Goal: Task Accomplishment & Management: Complete application form

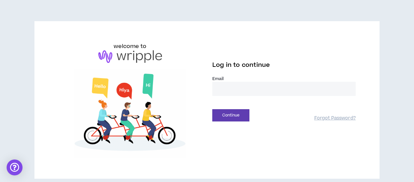
click at [243, 93] on input "email" at bounding box center [283, 89] width 143 height 14
type input "**********"
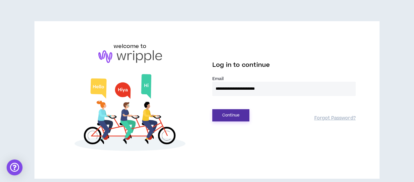
click at [224, 116] on button "Continue" at bounding box center [230, 115] width 37 height 12
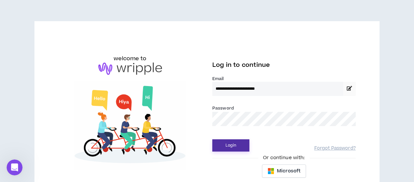
click at [232, 144] on button "Login" at bounding box center [230, 145] width 37 height 12
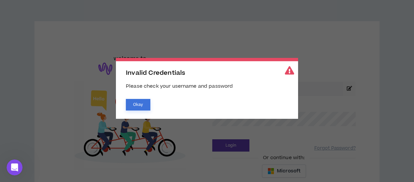
click at [135, 104] on button "Okay" at bounding box center [138, 105] width 24 height 12
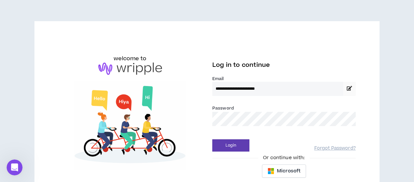
click at [198, 119] on div "**********" at bounding box center [207, 111] width 308 height 139
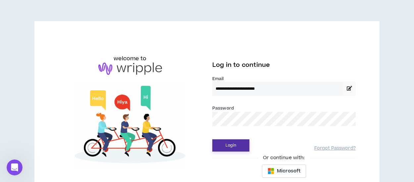
click at [229, 146] on button "Login" at bounding box center [230, 145] width 37 height 12
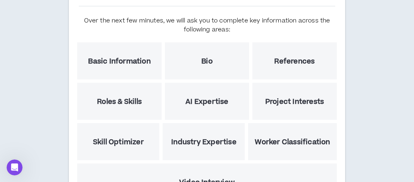
scroll to position [137, 0]
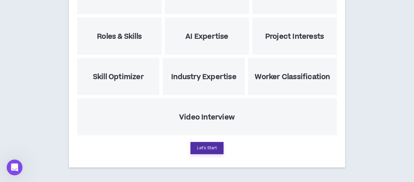
click at [202, 145] on button "Let's Start" at bounding box center [206, 148] width 33 height 12
select select "US"
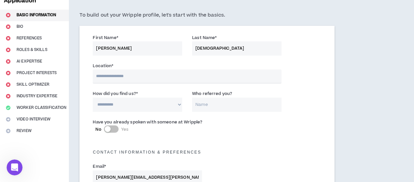
scroll to position [48, 0]
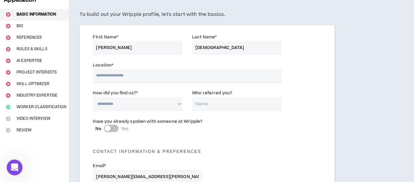
click at [128, 82] on input "text" at bounding box center [187, 76] width 188 height 14
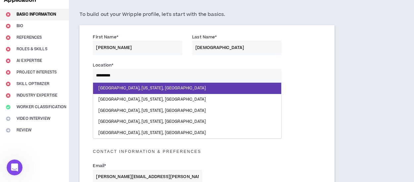
type input "**********"
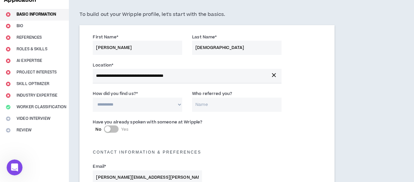
click at [121, 104] on select "**********" at bounding box center [137, 105] width 89 height 14
select select "*"
click at [93, 98] on select "**********" at bounding box center [137, 105] width 89 height 14
click at [219, 103] on input "Who referred you?" at bounding box center [236, 105] width 89 height 14
type input "C"
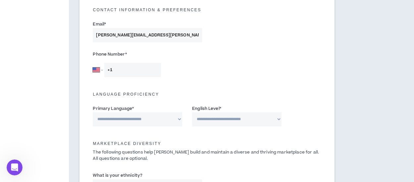
scroll to position [195, 0]
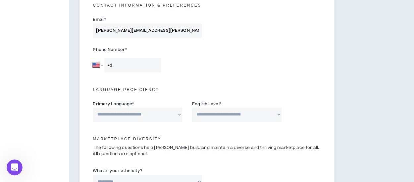
click at [124, 68] on input "+1" at bounding box center [132, 65] width 57 height 14
type input "[PHONE_NUMBER]"
click at [178, 115] on select "**********" at bounding box center [137, 115] width 89 height 14
select select "*******"
click at [93, 108] on select "**********" at bounding box center [137, 115] width 89 height 14
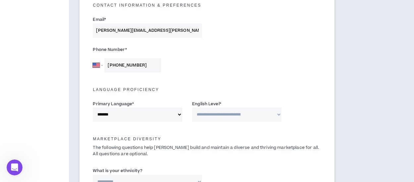
click at [265, 119] on select "**********" at bounding box center [236, 115] width 89 height 14
select select "*"
click at [192, 108] on select "**********" at bounding box center [236, 115] width 89 height 14
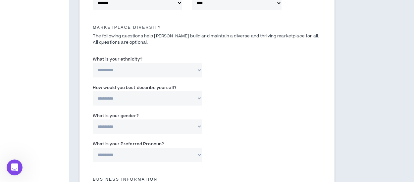
scroll to position [310, 0]
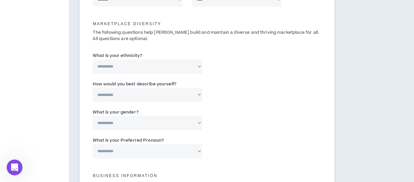
click at [197, 65] on select "**********" at bounding box center [147, 67] width 109 height 14
select select "**********"
click at [93, 60] on select "**********" at bounding box center [147, 67] width 109 height 14
click at [198, 95] on select "**********" at bounding box center [147, 95] width 109 height 14
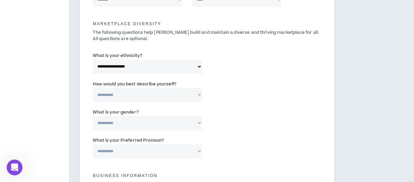
click at [197, 66] on select "**********" at bounding box center [147, 67] width 109 height 14
click at [234, 57] on div "**********" at bounding box center [207, 64] width 238 height 28
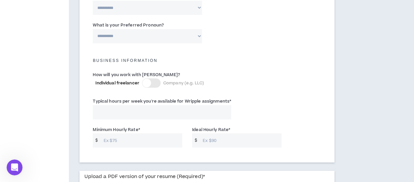
scroll to position [428, 0]
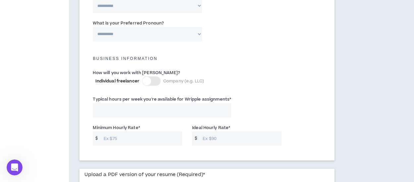
click at [153, 113] on input "Typical hours per week you're available for Wripple assignments *" at bounding box center [162, 110] width 138 height 14
type input "10"
click at [111, 136] on input "Minimum Hourly Rate *" at bounding box center [141, 138] width 82 height 14
type input "50"
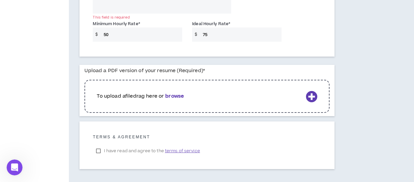
scroll to position [532, 0]
type input "75"
click at [172, 95] on b "browse" at bounding box center [174, 95] width 19 height 7
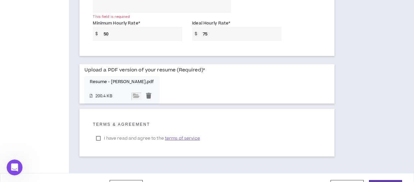
click at [99, 139] on label "I have read and agree to the terms of service" at bounding box center [148, 138] width 110 height 10
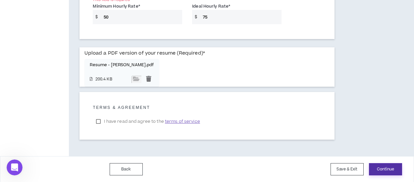
click at [389, 170] on button "Continue" at bounding box center [385, 169] width 33 height 12
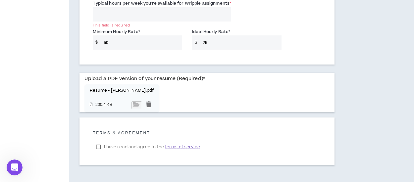
scroll to position [523, 0]
click at [118, 13] on input "Typical hours per week you're available for Wripple assignments *" at bounding box center [162, 15] width 138 height 14
type input "1"
type input "20"
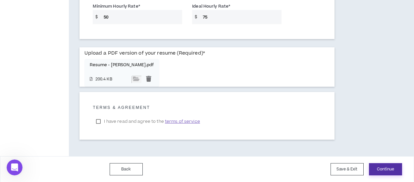
click at [385, 171] on button "Continue" at bounding box center [385, 169] width 33 height 12
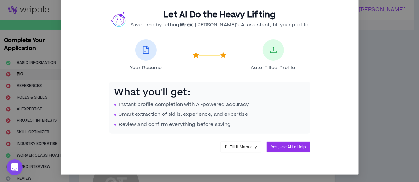
scroll to position [34, 0]
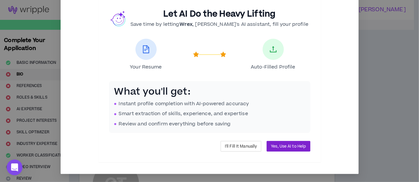
click at [288, 145] on span "Yes, Use AI to Help" at bounding box center [288, 146] width 35 height 6
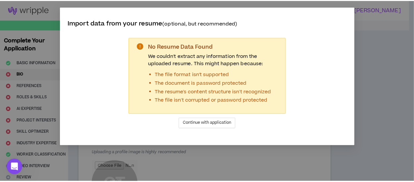
scroll to position [0, 0]
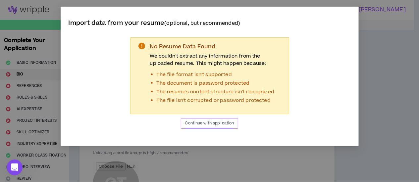
click at [210, 124] on span "Continue with application" at bounding box center [209, 123] width 49 height 6
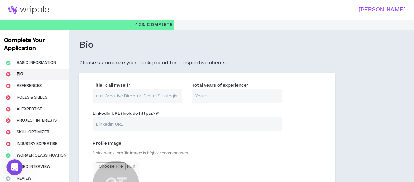
click at [120, 100] on input "Title I call myself *" at bounding box center [137, 96] width 89 height 14
type input "Copywriter"
click at [241, 94] on input "Total years of experience *" at bounding box center [236, 96] width 89 height 14
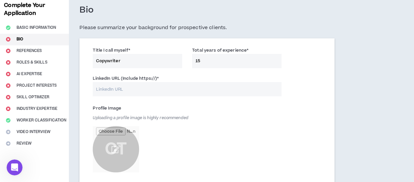
scroll to position [37, 0]
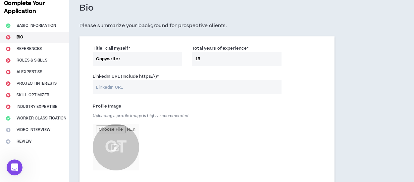
type input "15"
click at [124, 89] on input "LinkedIn URL (Include https://) *" at bounding box center [187, 87] width 188 height 14
paste input "[URL][DOMAIN_NAME]"
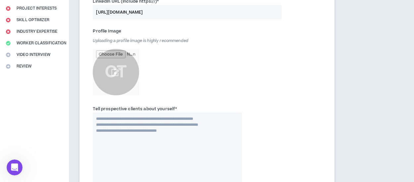
scroll to position [115, 0]
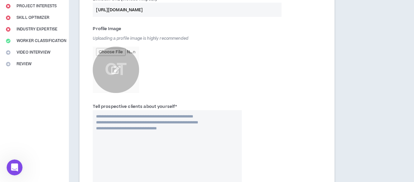
type input "[URL][DOMAIN_NAME]"
click at [117, 67] on input "file" at bounding box center [116, 70] width 46 height 46
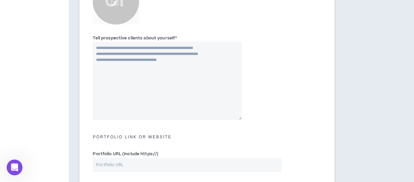
scroll to position [185, 0]
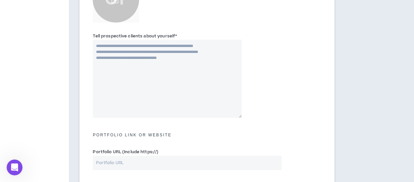
click at [134, 54] on textarea "Tell prospective clients about yourself *" at bounding box center [167, 79] width 149 height 78
paste textarea "**********"
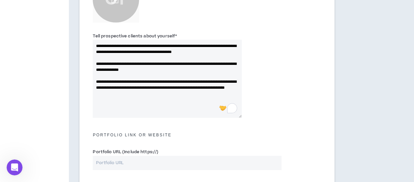
type textarea "**********"
click at [139, 166] on input "Portfolio URL (Include https://)" at bounding box center [187, 163] width 188 height 14
paste input "[URL][DOMAIN_NAME]"
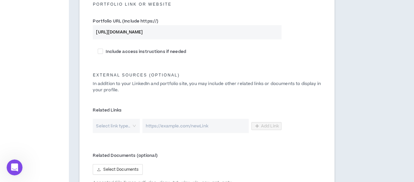
scroll to position [354, 0]
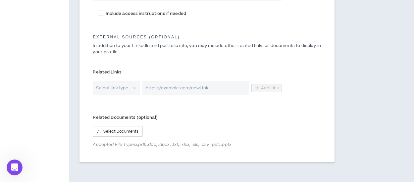
click at [135, 88] on div "Select link type.." at bounding box center [116, 88] width 47 height 14
type input "[URL][DOMAIN_NAME]"
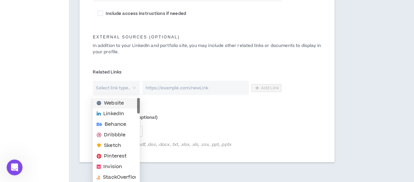
scroll to position [0, 0]
drag, startPoint x: 139, startPoint y: 107, endPoint x: 135, endPoint y: 93, distance: 14.5
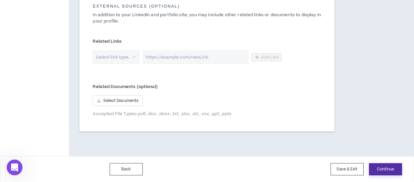
click at [392, 171] on button "Continue" at bounding box center [385, 169] width 33 height 12
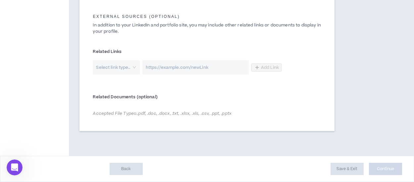
scroll to position [374, 0]
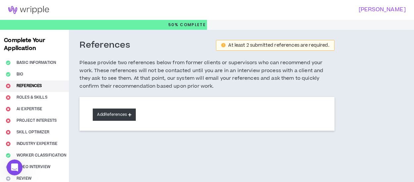
click at [129, 112] on button "Add References" at bounding box center [114, 115] width 43 height 12
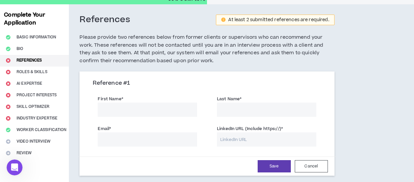
scroll to position [24, 0]
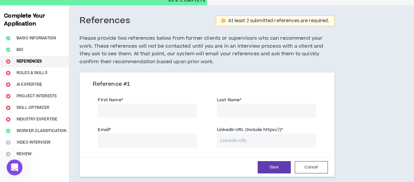
click at [121, 109] on input "First Name *" at bounding box center [147, 111] width 99 height 14
type input "Lauren"
type input "[PERSON_NAME]"
paste input "[EMAIL_ADDRESS][DOMAIN_NAME]"
type input "[EMAIL_ADDRESS][DOMAIN_NAME]"
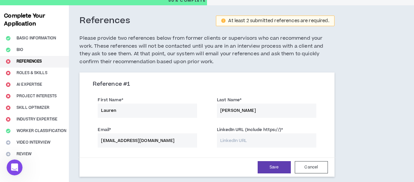
click at [258, 138] on input "LinkedIn URL (Include https://) *" at bounding box center [266, 140] width 99 height 14
paste input "[URL][DOMAIN_NAME][PERSON_NAME]"
type input "[URL][DOMAIN_NAME][PERSON_NAME]"
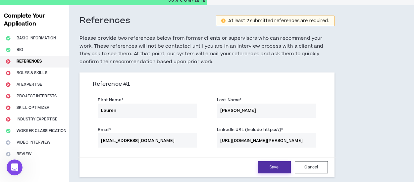
click at [270, 166] on button "Save" at bounding box center [273, 167] width 33 height 12
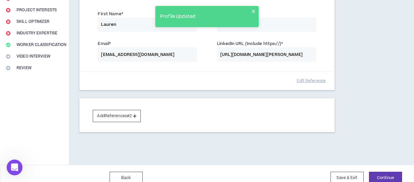
scroll to position [111, 0]
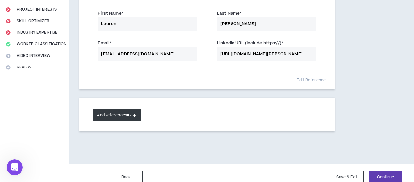
click at [121, 116] on button "Add References #2" at bounding box center [117, 115] width 48 height 12
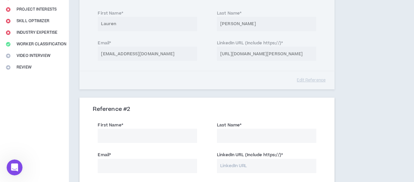
click at [111, 139] on input "First Name *" at bounding box center [147, 136] width 99 height 14
type input "[PERSON_NAME]"
type input "Moschina"
paste input "[EMAIL_ADDRESS][DOMAIN_NAME]"
type input "[EMAIL_ADDRESS][DOMAIN_NAME]"
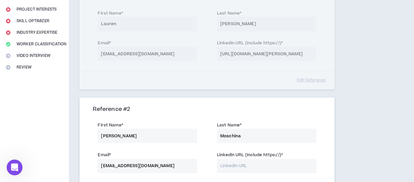
click at [238, 170] on input "LinkedIn URL (Include https://) *" at bounding box center [266, 166] width 99 height 14
paste input "[URL][DOMAIN_NAME]"
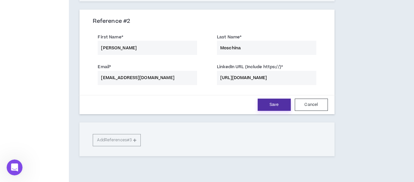
type input "[URL][DOMAIN_NAME]"
click at [278, 104] on button "Save" at bounding box center [273, 105] width 33 height 12
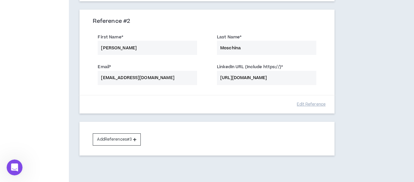
scroll to position [230, 0]
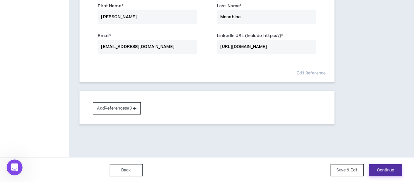
click at [381, 169] on button "Continue" at bounding box center [385, 170] width 33 height 12
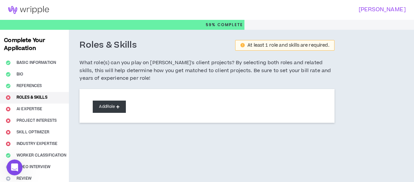
click at [106, 108] on button "Add Role" at bounding box center [109, 107] width 33 height 12
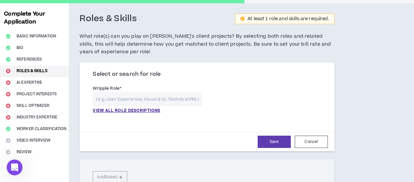
scroll to position [42, 0]
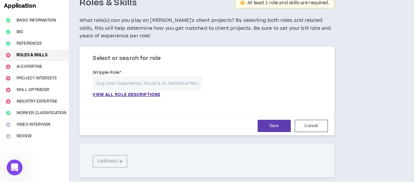
click at [110, 83] on input "text" at bounding box center [147, 83] width 109 height 14
type input "G"
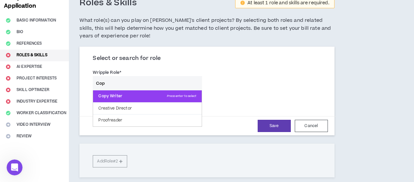
click at [105, 96] on p "Copy Writer Press enter to select" at bounding box center [147, 96] width 109 height 12
type input "Copy Writer"
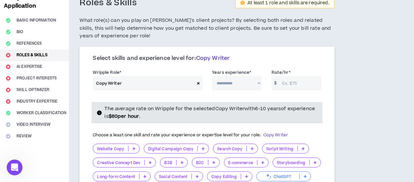
click at [258, 83] on select "**********" at bounding box center [237, 83] width 50 height 14
select select "**"
click at [212, 76] on select "**********" at bounding box center [237, 83] width 50 height 14
click at [298, 83] on input "Rate/hr *" at bounding box center [300, 83] width 42 height 14
drag, startPoint x: 290, startPoint y: 81, endPoint x: 267, endPoint y: 84, distance: 22.3
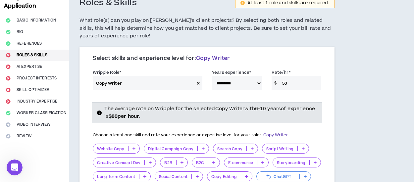
click at [267, 84] on div "Rate/hr * $ 50" at bounding box center [296, 80] width 60 height 22
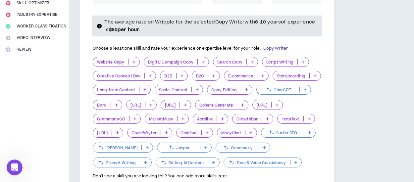
scroll to position [130, 0]
type input "75"
click at [133, 61] on icon at bounding box center [133, 61] width 3 height 3
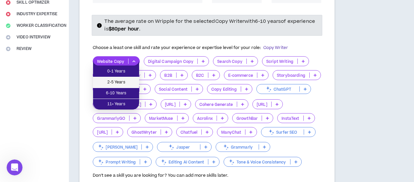
click at [113, 82] on span "2-5 Years" at bounding box center [116, 82] width 38 height 7
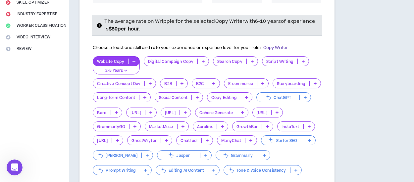
click at [246, 96] on icon at bounding box center [246, 97] width 3 height 3
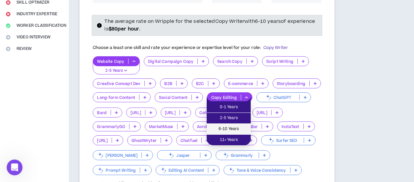
click at [231, 129] on span "6-10 Years" at bounding box center [228, 128] width 36 height 7
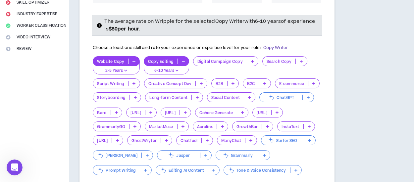
click at [308, 96] on icon at bounding box center [307, 97] width 3 height 3
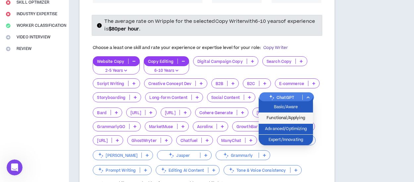
click at [286, 117] on span "Functional/Applying" at bounding box center [285, 118] width 46 height 7
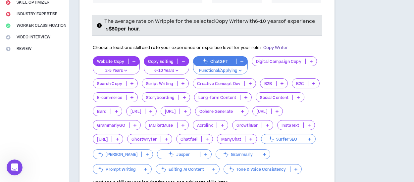
click at [245, 97] on icon at bounding box center [245, 97] width 3 height 3
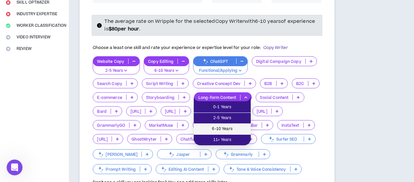
click at [225, 125] on li "6-10 Years" at bounding box center [222, 129] width 57 height 11
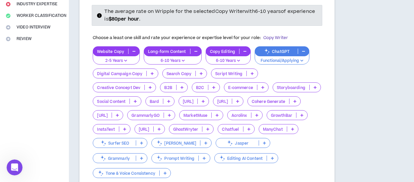
scroll to position [139, 0]
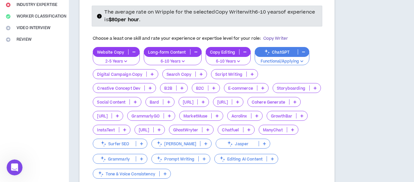
click at [182, 86] on p at bounding box center [181, 87] width 11 height 5
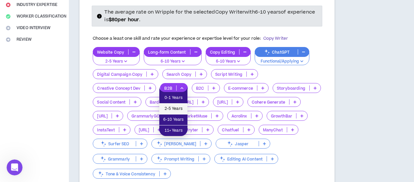
click at [172, 107] on span "2-5 Years" at bounding box center [173, 108] width 20 height 7
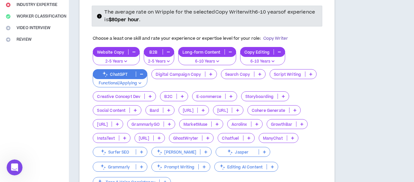
click at [181, 95] on icon at bounding box center [182, 96] width 3 height 3
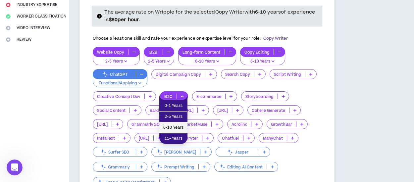
click at [172, 125] on span "6-10 Years" at bounding box center [173, 127] width 20 height 7
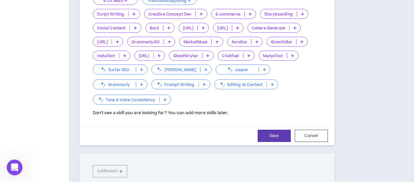
scroll to position [235, 0]
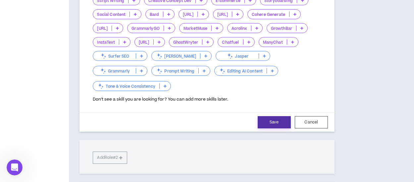
click at [271, 116] on button "Save" at bounding box center [273, 122] width 33 height 12
select select "**"
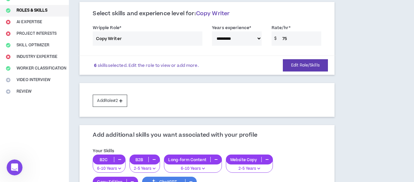
scroll to position [210, 0]
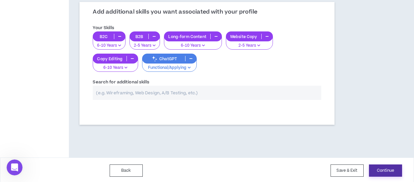
click at [386, 167] on button "Continue" at bounding box center [385, 170] width 33 height 12
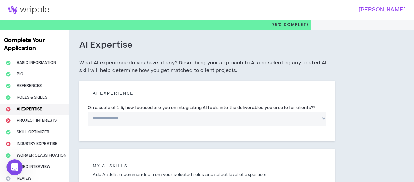
click at [161, 118] on select "**********" at bounding box center [207, 119] width 238 height 14
select select "*"
click at [88, 112] on select "**********" at bounding box center [207, 119] width 238 height 14
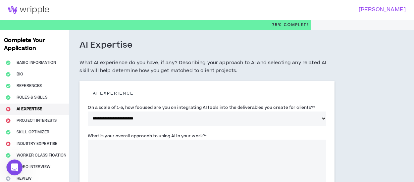
scroll to position [69, 0]
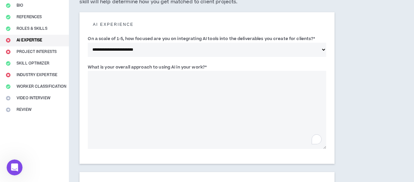
click at [272, 80] on textarea "What is your overall approach to using AI in your work? *" at bounding box center [207, 110] width 238 height 78
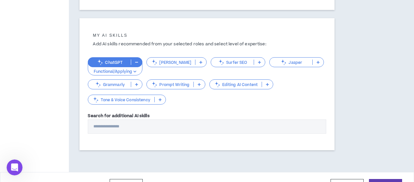
scroll to position [238, 0]
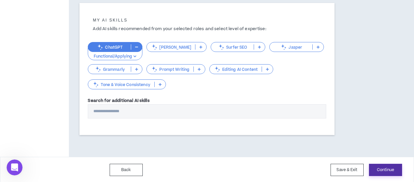
type textarea "**********"
click at [381, 172] on button "Continue" at bounding box center [385, 170] width 33 height 12
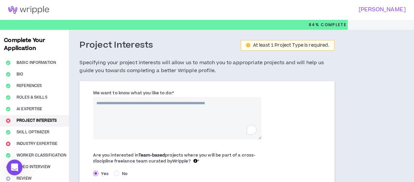
click at [198, 115] on textarea "We want to know what you like to do: *" at bounding box center [177, 118] width 168 height 42
paste textarea "**********"
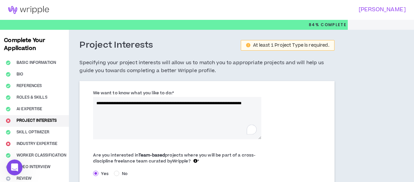
click at [98, 104] on textarea "**********" at bounding box center [177, 118] width 168 height 42
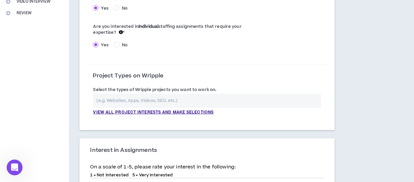
scroll to position [168, 0]
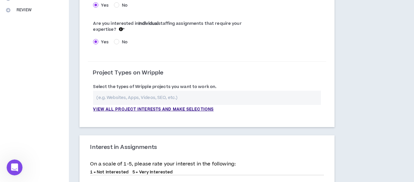
type textarea "**********"
click at [115, 100] on input "text" at bounding box center [206, 98] width 227 height 14
type input "N"
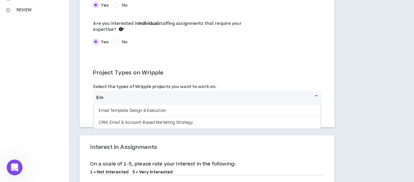
type input "E"
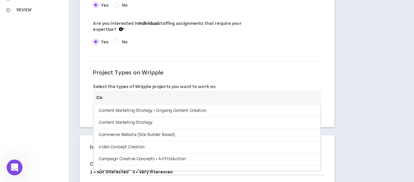
type input "C"
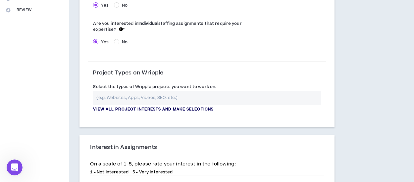
click at [122, 108] on p "View all project interests and make selections" at bounding box center [153, 110] width 120 height 6
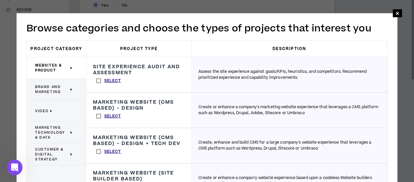
click at [51, 86] on span "Brand and Marketing" at bounding box center [52, 89] width 34 height 10
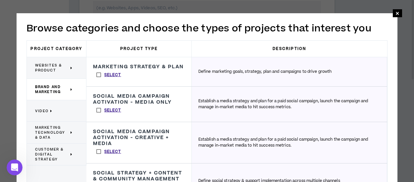
scroll to position [256, 0]
click at [250, 78] on div "Define marketing goals, strategy, plan and campaigns to drive growth" at bounding box center [289, 71] width 195 height 29
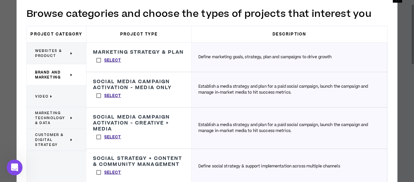
click at [42, 53] on span "Websites & Product" at bounding box center [52, 53] width 34 height 10
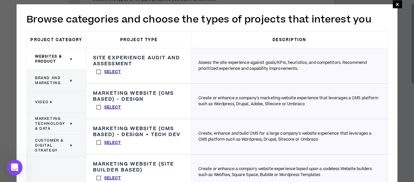
click at [57, 99] on p "Video" at bounding box center [54, 102] width 38 height 15
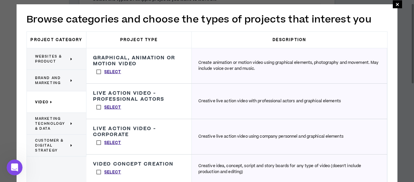
click at [396, 101] on div "**********" at bounding box center [207, 108] width 381 height 208
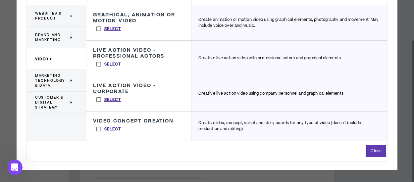
click at [46, 78] on span "Marketing Technology & Data" at bounding box center [52, 80] width 34 height 15
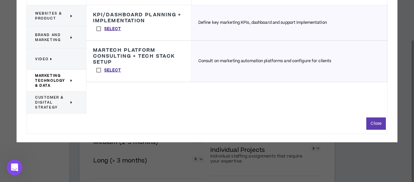
click at [389, 90] on div "**********" at bounding box center [207, 51] width 381 height 181
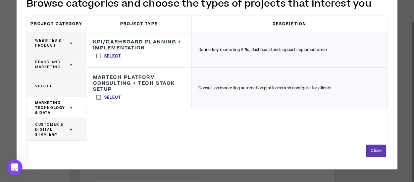
click at [49, 131] on span "Customer & Digital Strategy" at bounding box center [52, 129] width 34 height 15
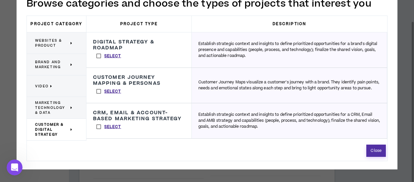
click at [378, 151] on button "Close" at bounding box center [376, 151] width 20 height 12
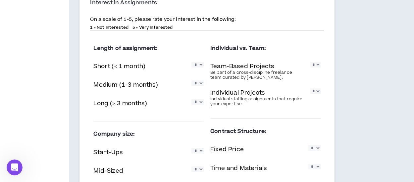
scroll to position [320, 0]
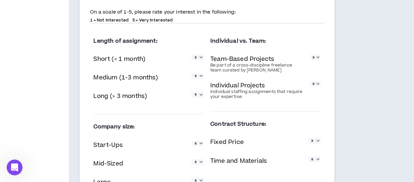
click at [202, 58] on select "* * * * *" at bounding box center [197, 58] width 12 height 6
select select "*"
click at [191, 55] on select "* * * * *" at bounding box center [197, 58] width 12 height 6
click at [200, 76] on select "* * * * *" at bounding box center [197, 76] width 12 height 6
select select "*"
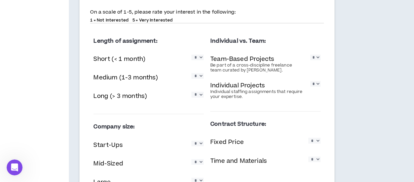
click at [191, 73] on select "* * * * *" at bounding box center [197, 76] width 12 height 6
click at [201, 95] on select "* * * * *" at bounding box center [197, 95] width 12 height 6
select select "*"
click at [191, 92] on select "* * * * *" at bounding box center [197, 95] width 12 height 6
click at [318, 58] on select "* * * * *" at bounding box center [315, 58] width 10 height 6
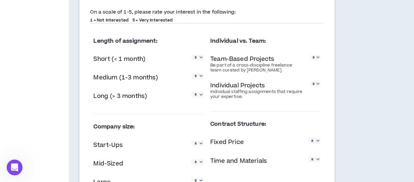
select select "*"
click at [310, 55] on select "* * * * *" at bounding box center [315, 58] width 10 height 6
click at [317, 84] on select "* * * * *" at bounding box center [315, 84] width 10 height 6
select select "*"
click at [310, 81] on select "* * * * *" at bounding box center [315, 84] width 10 height 6
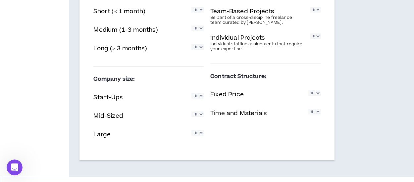
scroll to position [381, 0]
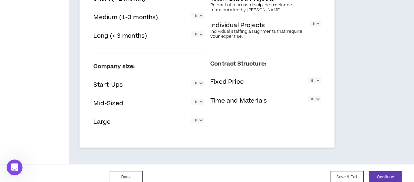
click at [201, 81] on select "* * * * *" at bounding box center [197, 83] width 12 height 6
select select "*"
click at [191, 80] on select "* * * * *" at bounding box center [197, 83] width 12 height 6
click at [200, 102] on select "* * * * *" at bounding box center [197, 102] width 12 height 6
select select "*"
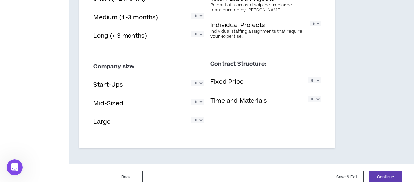
click at [191, 99] on select "* * * * *" at bounding box center [197, 102] width 12 height 6
click at [199, 121] on select "* * * * *" at bounding box center [197, 120] width 12 height 6
select select "*"
click at [191, 117] on select "* * * * *" at bounding box center [197, 120] width 12 height 6
click at [318, 81] on select "* * * * *" at bounding box center [314, 80] width 12 height 6
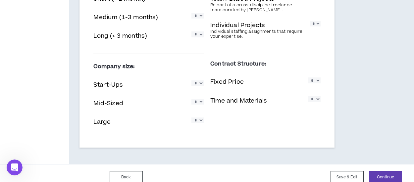
select select "*"
click at [308, 77] on select "* * * * *" at bounding box center [314, 80] width 12 height 6
click at [316, 99] on select "* * * * *" at bounding box center [314, 99] width 12 height 6
select select "*"
click at [308, 96] on select "* * * * *" at bounding box center [314, 99] width 12 height 6
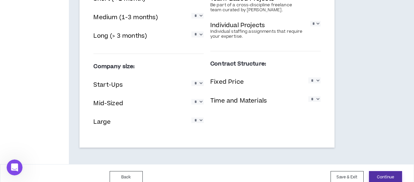
click at [382, 179] on button "Continue" at bounding box center [385, 177] width 33 height 12
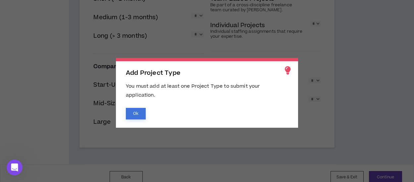
click at [131, 111] on button "Ok" at bounding box center [136, 114] width 20 height 12
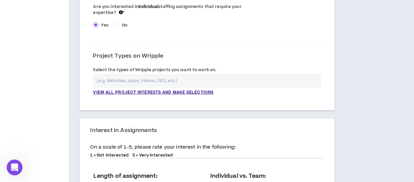
scroll to position [184, 0]
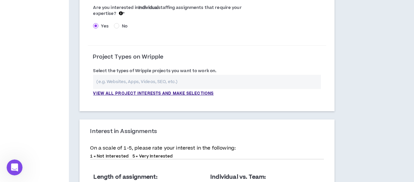
click at [128, 78] on input "text" at bounding box center [206, 82] width 227 height 14
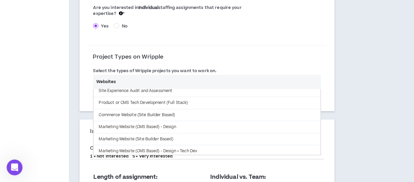
scroll to position [42, 0]
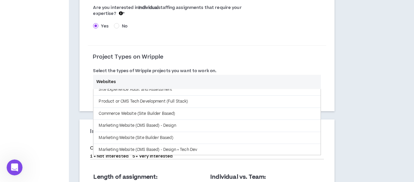
type input "Websites"
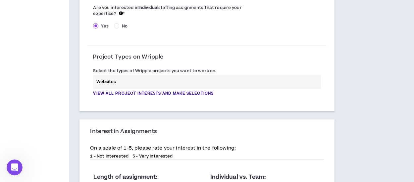
click at [228, 63] on div "Project Types on Wripple" at bounding box center [207, 60] width 238 height 12
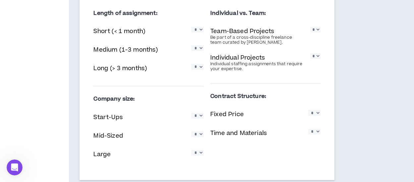
scroll to position [388, 0]
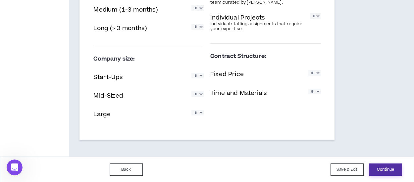
click at [385, 166] on button "Continue" at bounding box center [385, 169] width 33 height 12
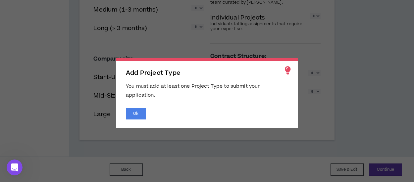
click at [382, 89] on span "Add Project Type You must add at least one Project Type to submit your applicat…" at bounding box center [207, 91] width 414 height 182
click at [133, 113] on button "Ok" at bounding box center [136, 114] width 20 height 12
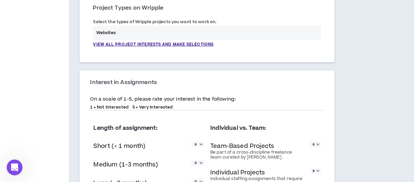
scroll to position [230, 0]
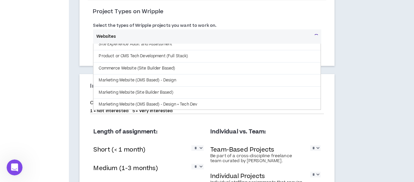
click at [116, 36] on input "Websites" at bounding box center [202, 36] width 218 height 14
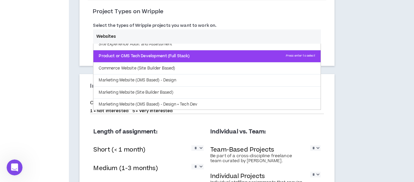
scroll to position [36, 0]
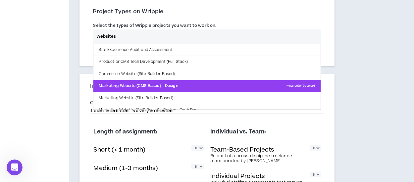
click at [147, 81] on p "Marketing Website (CMS Based) - Design Press enter to select" at bounding box center [206, 86] width 227 height 12
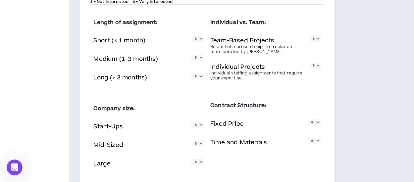
scroll to position [443, 0]
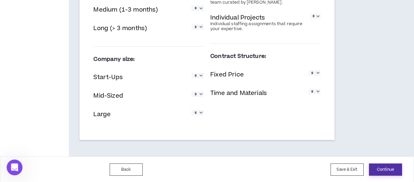
click at [375, 167] on button "Continue" at bounding box center [385, 169] width 33 height 12
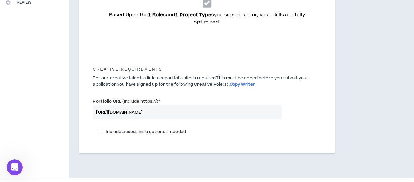
scroll to position [197, 0]
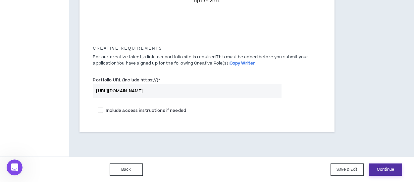
click at [381, 168] on button "Continue" at bounding box center [385, 169] width 33 height 12
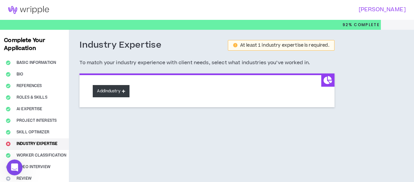
click at [123, 90] on icon at bounding box center [123, 91] width 3 height 4
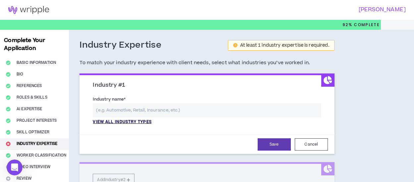
click at [124, 123] on p "View all industry types" at bounding box center [122, 122] width 59 height 6
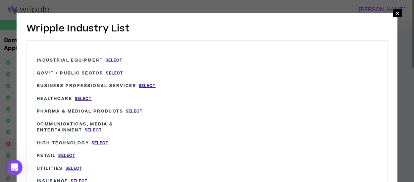
click at [84, 97] on span "Select" at bounding box center [83, 99] width 17 height 6
type input "Healthcare"
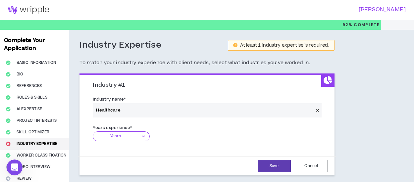
click at [141, 133] on icon at bounding box center [143, 136] width 11 height 7
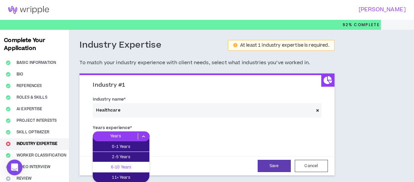
click at [124, 166] on p "6-10 Years" at bounding box center [121, 166] width 57 height 7
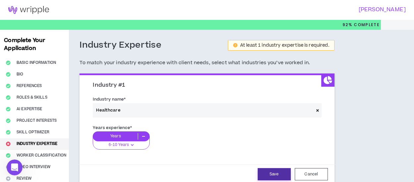
click at [277, 171] on button "Save" at bounding box center [273, 174] width 33 height 12
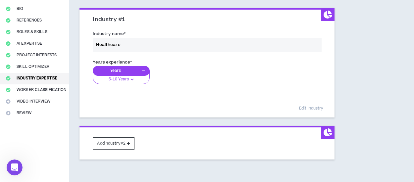
scroll to position [75, 0]
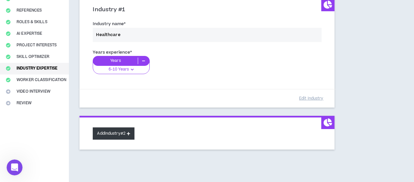
click at [110, 133] on button "Add Industry #2" at bounding box center [114, 133] width 42 height 12
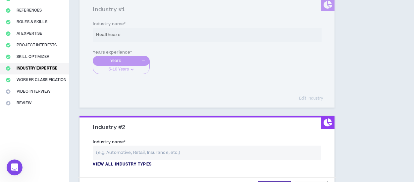
click at [119, 161] on p "View all industry types" at bounding box center [122, 164] width 59 height 6
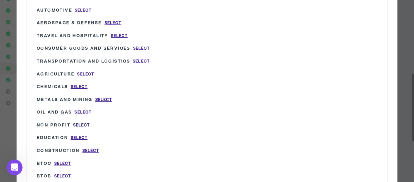
click at [79, 122] on span "Select" at bounding box center [81, 125] width 17 height 6
type input "Non Profit"
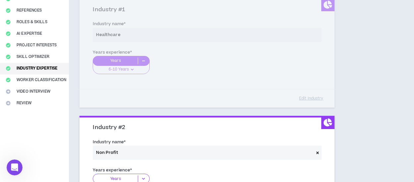
scroll to position [135, 0]
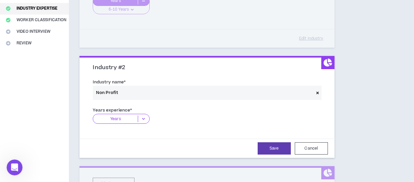
click at [146, 117] on icon at bounding box center [143, 118] width 11 height 7
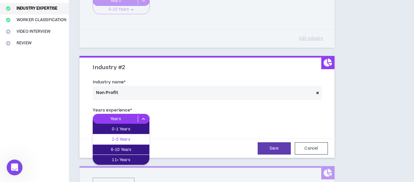
click at [125, 136] on p "2-5 Years" at bounding box center [121, 139] width 57 height 7
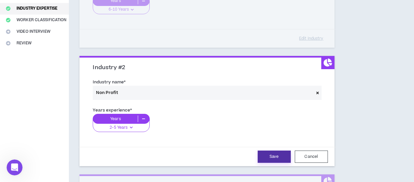
click at [270, 159] on button "Save" at bounding box center [273, 157] width 33 height 12
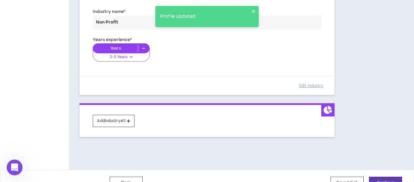
scroll to position [218, 0]
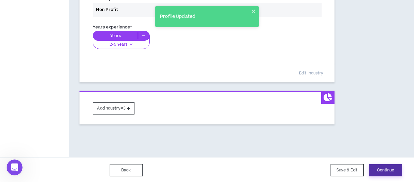
click at [387, 169] on button "Continue" at bounding box center [385, 170] width 33 height 12
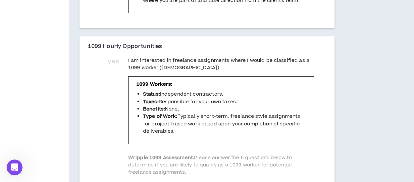
scroll to position [210, 0]
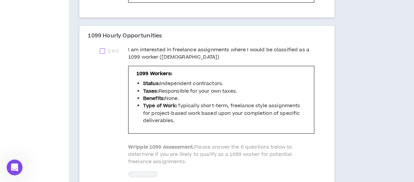
click at [101, 54] on span at bounding box center [102, 50] width 5 height 5
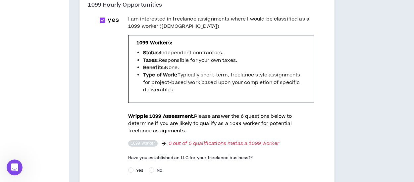
scroll to position [234, 0]
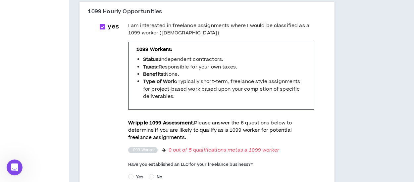
click at [103, 29] on span at bounding box center [102, 26] width 5 height 5
checkbox input "*****"
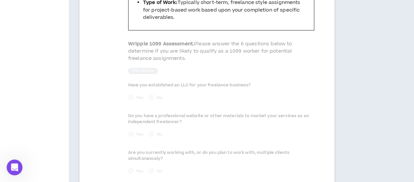
scroll to position [444, 0]
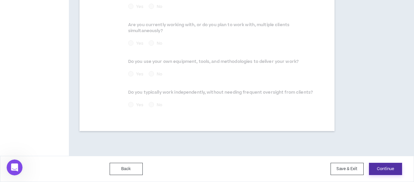
click at [377, 168] on button "Continue" at bounding box center [385, 169] width 33 height 12
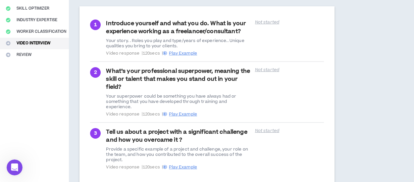
scroll to position [166, 0]
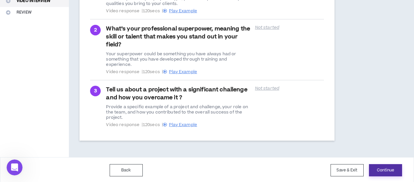
click at [383, 171] on button "Continue" at bounding box center [385, 170] width 33 height 12
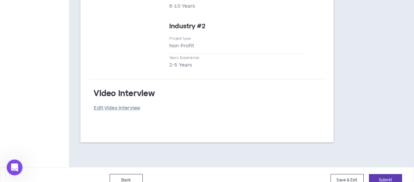
scroll to position [1195, 0]
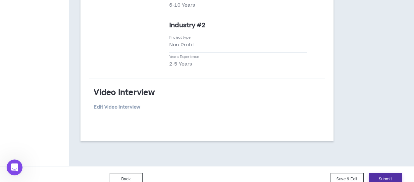
click at [386, 173] on button "Submit" at bounding box center [385, 179] width 33 height 12
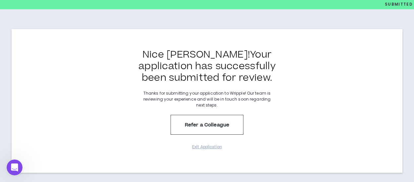
scroll to position [28, 0]
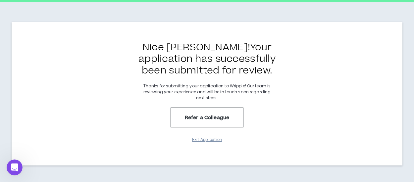
click at [213, 140] on button "Exit Application" at bounding box center [206, 140] width 33 height 12
